Goal: Communication & Community: Answer question/provide support

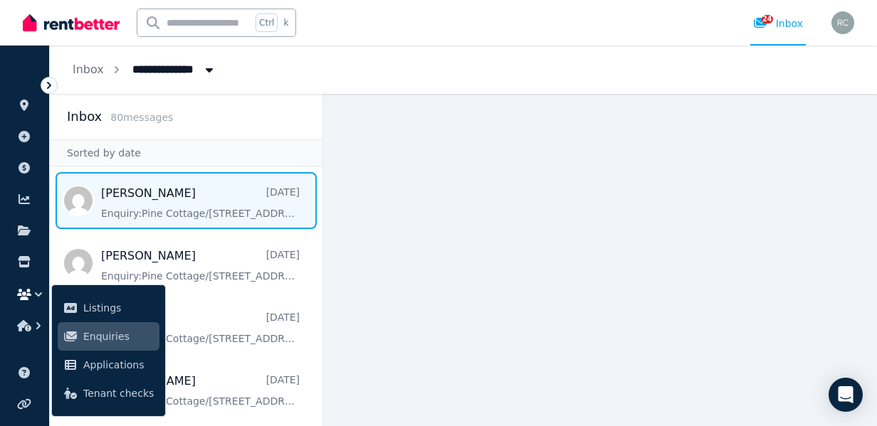
click at [157, 194] on span "Message list" at bounding box center [186, 200] width 273 height 57
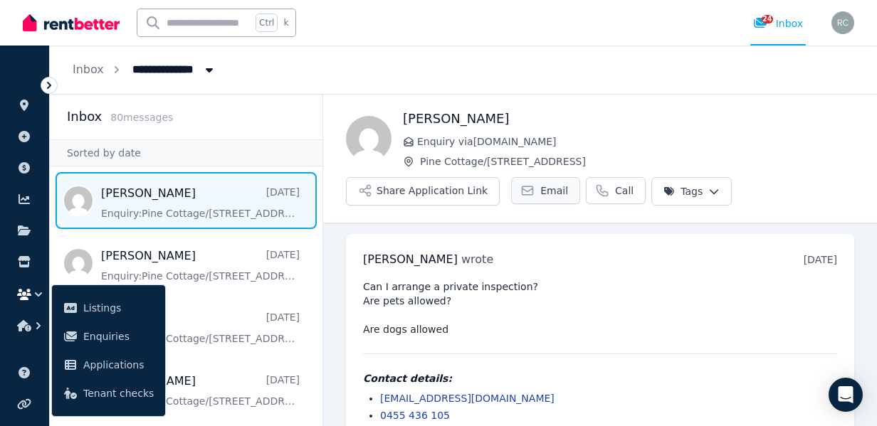
click at [552, 192] on span "Email" at bounding box center [554, 191] width 28 height 14
